Goal: Information Seeking & Learning: Learn about a topic

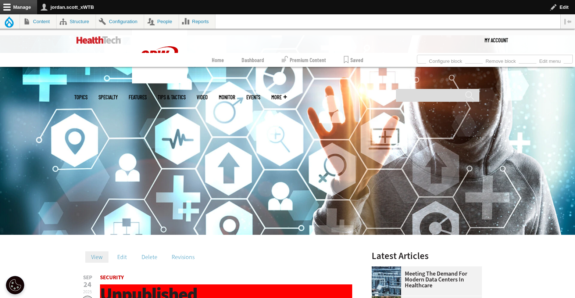
scroll to position [223, 0]
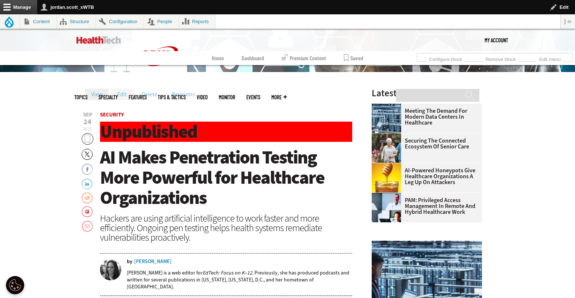
click at [124, 95] on link "Edit" at bounding box center [121, 94] width 21 height 11
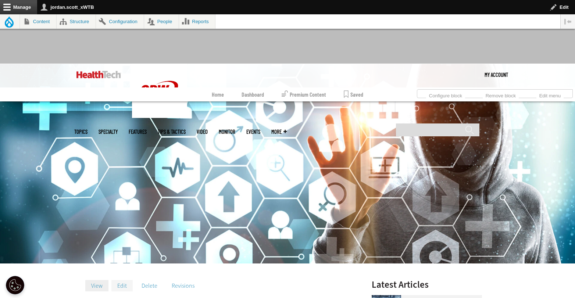
scroll to position [35, 0]
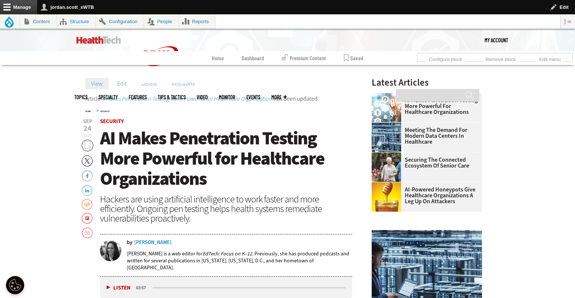
scroll to position [229, 0]
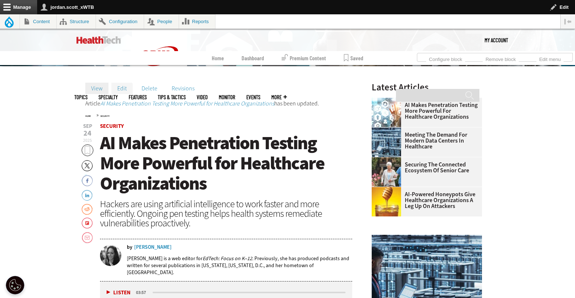
click at [125, 91] on link "Edit" at bounding box center [121, 88] width 21 height 11
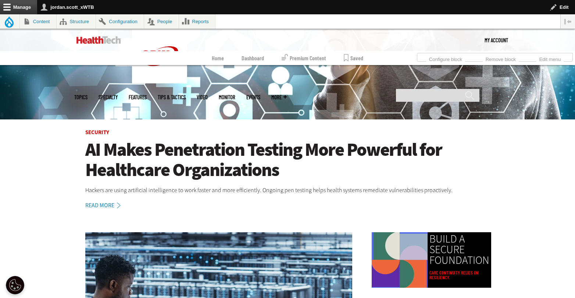
scroll to position [97, 0]
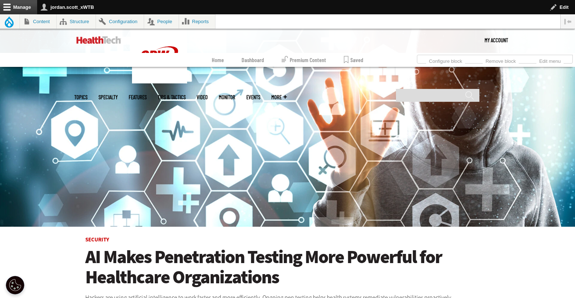
scroll to position [97, 0]
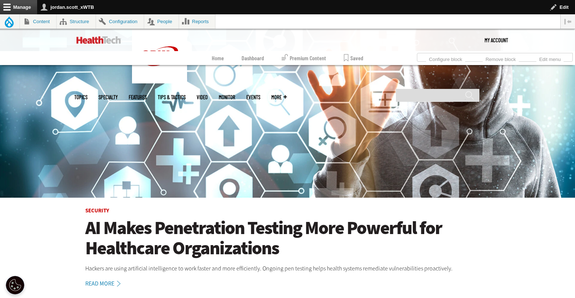
click at [240, 219] on h1 "AI Makes Penetration Testing More Powerful for Healthcare Organizations" at bounding box center [287, 238] width 405 height 40
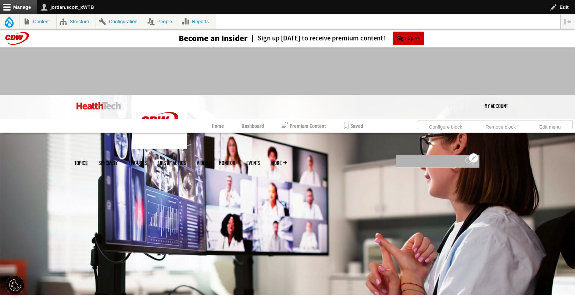
click at [424, 155] on input "Search" at bounding box center [437, 161] width 83 height 13
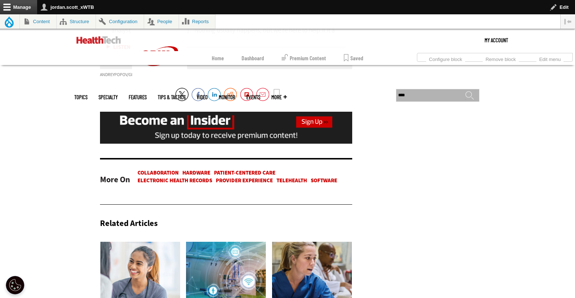
scroll to position [2094, 0]
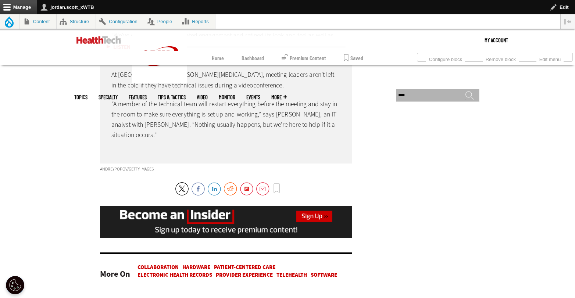
type input "****"
click at [168, 264] on link "Collaboration" at bounding box center [158, 267] width 41 height 7
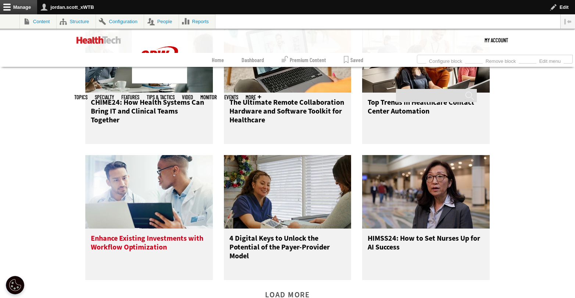
scroll to position [983, 0]
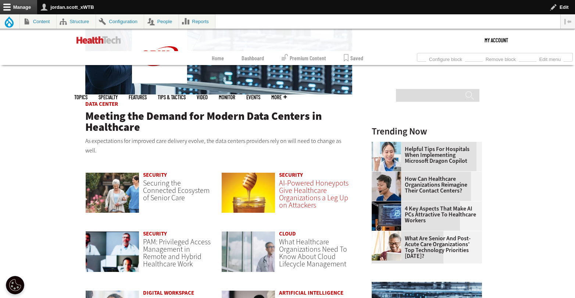
scroll to position [478, 0]
